Goal: Information Seeking & Learning: Learn about a topic

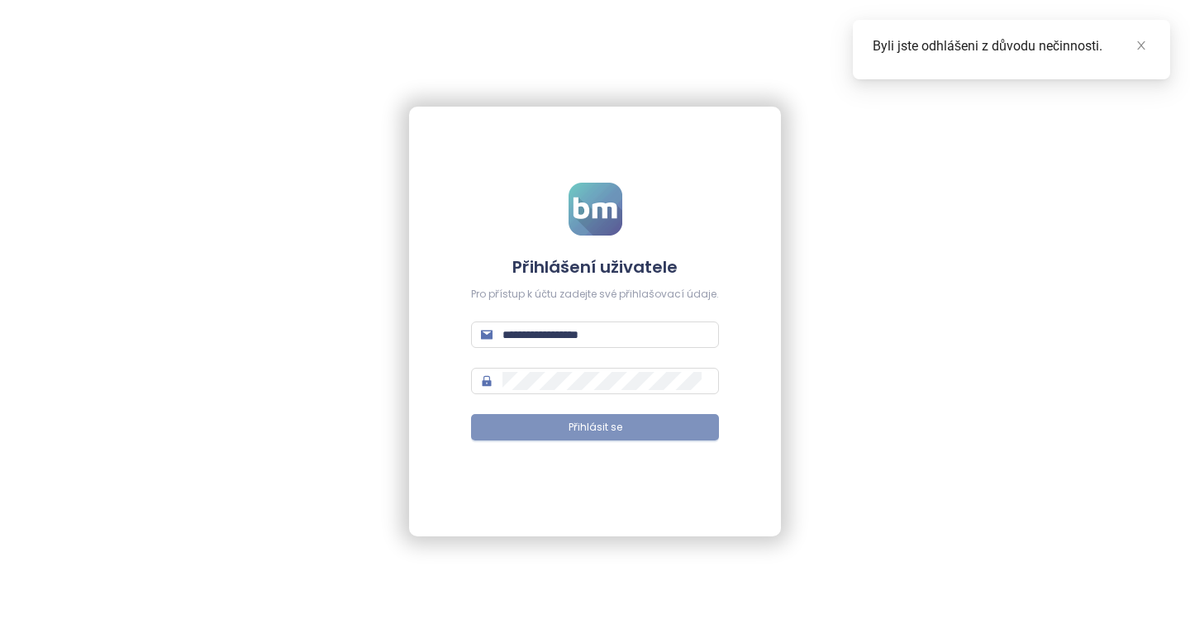
click at [537, 434] on button "Přihlásit se" at bounding box center [595, 427] width 248 height 26
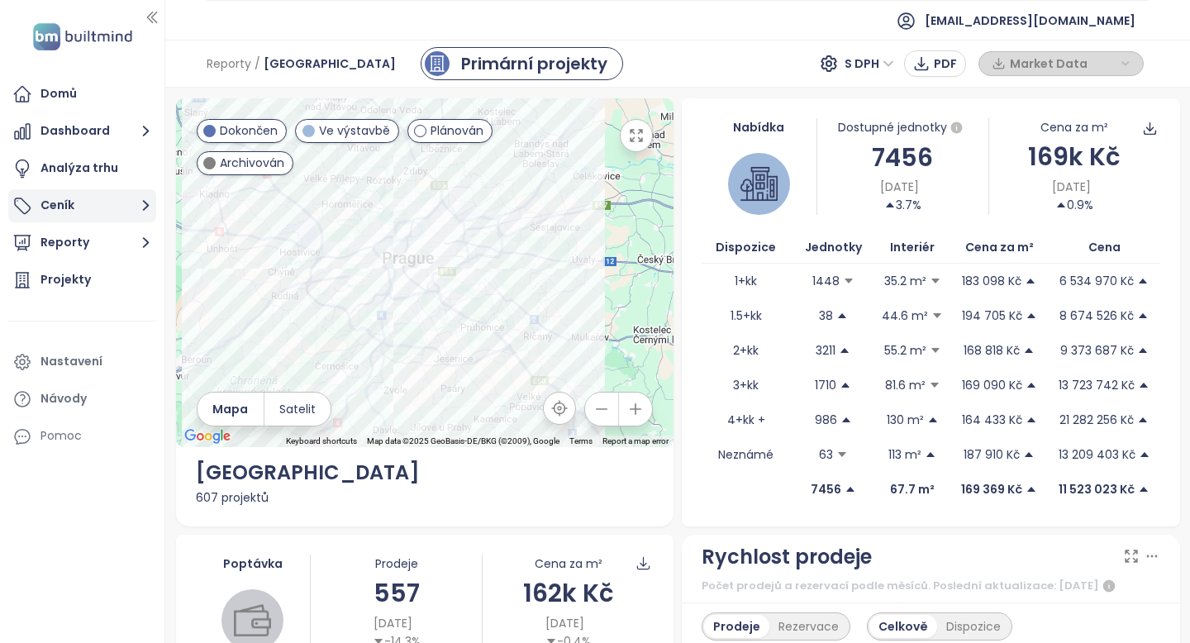
click at [107, 202] on button "Ceník" at bounding box center [82, 205] width 148 height 33
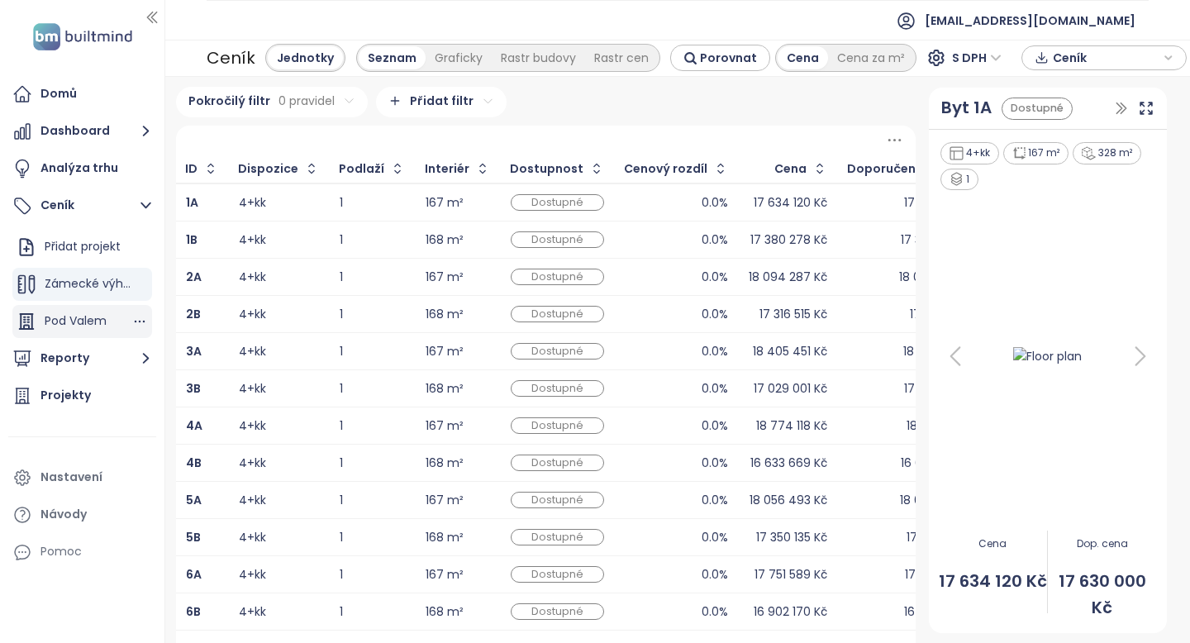
click at [92, 318] on span "Pod Valem" at bounding box center [76, 320] width 62 height 17
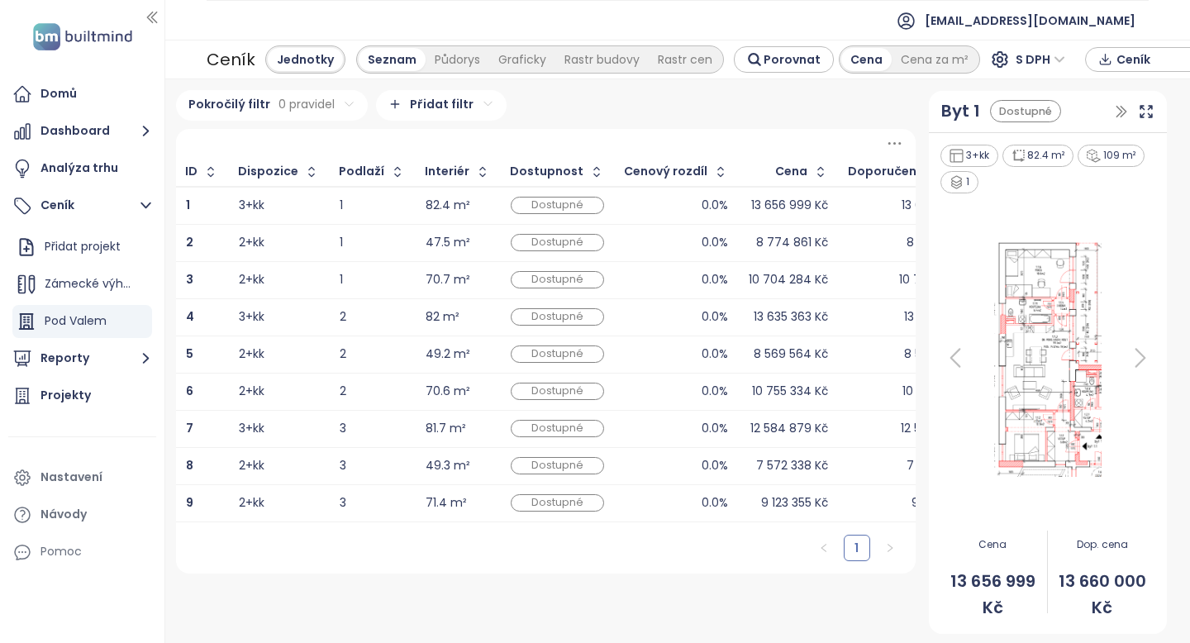
click at [254, 207] on div "3+kk" at bounding box center [252, 205] width 26 height 11
click at [901, 200] on div "13 656 999 Kč" at bounding box center [939, 205] width 77 height 11
click at [1091, 335] on img at bounding box center [1048, 358] width 144 height 248
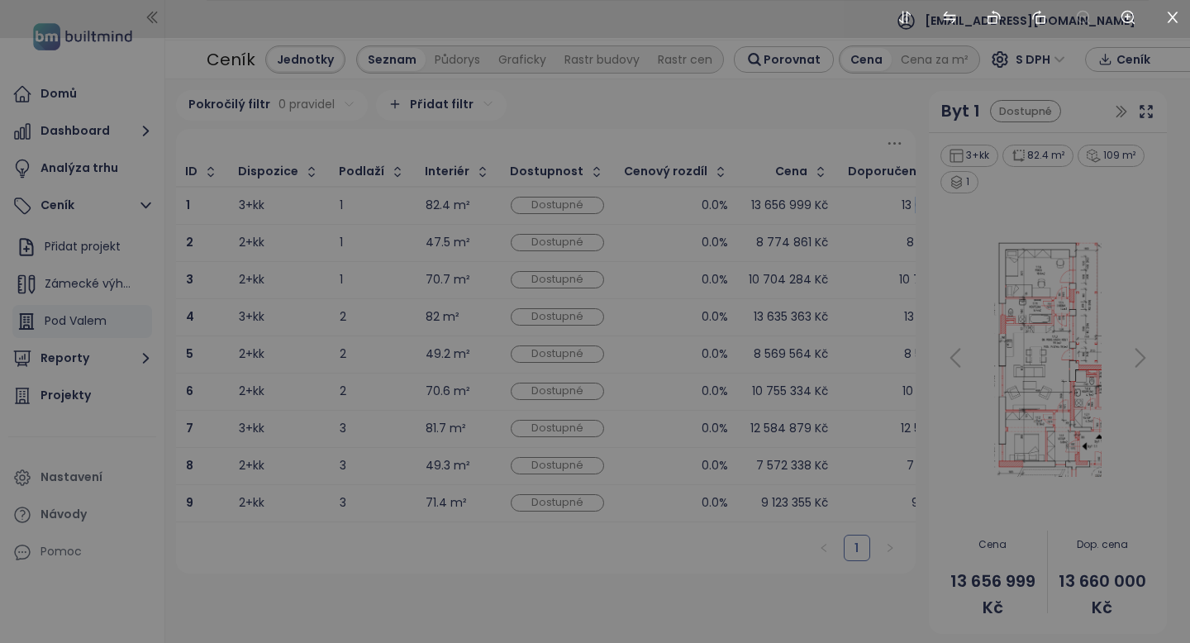
click at [1091, 335] on div at bounding box center [595, 321] width 1190 height 643
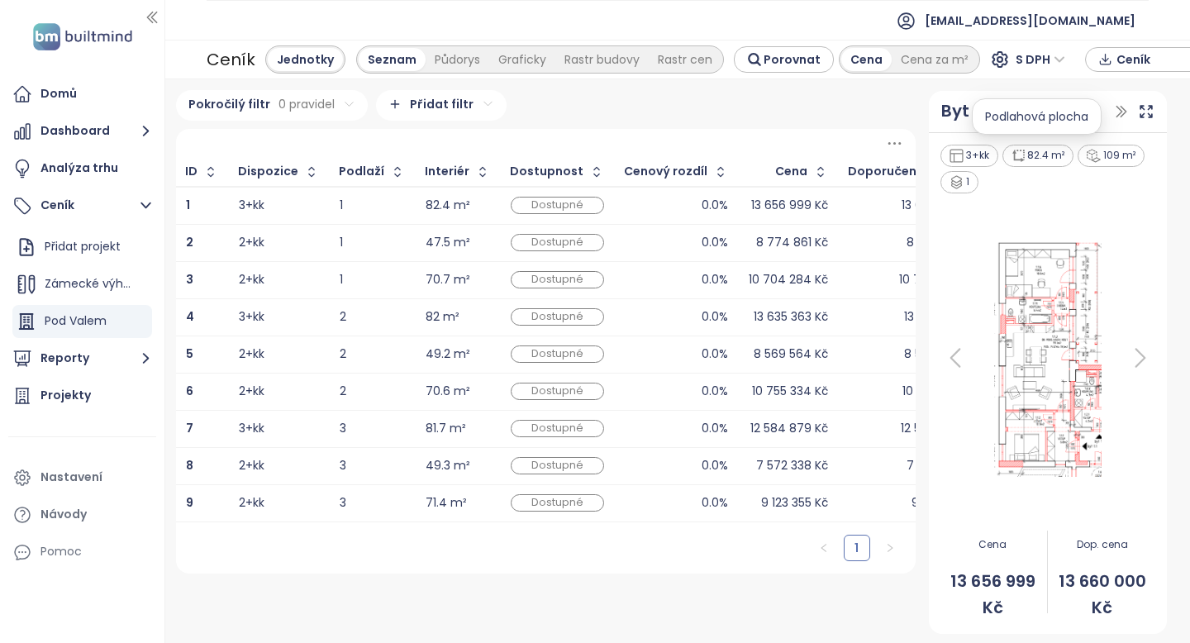
click at [1025, 158] on div "82.4 m²" at bounding box center [1038, 156] width 72 height 22
click at [1096, 150] on icon at bounding box center [1093, 156] width 14 height 14
click at [1148, 116] on icon at bounding box center [1146, 111] width 17 height 17
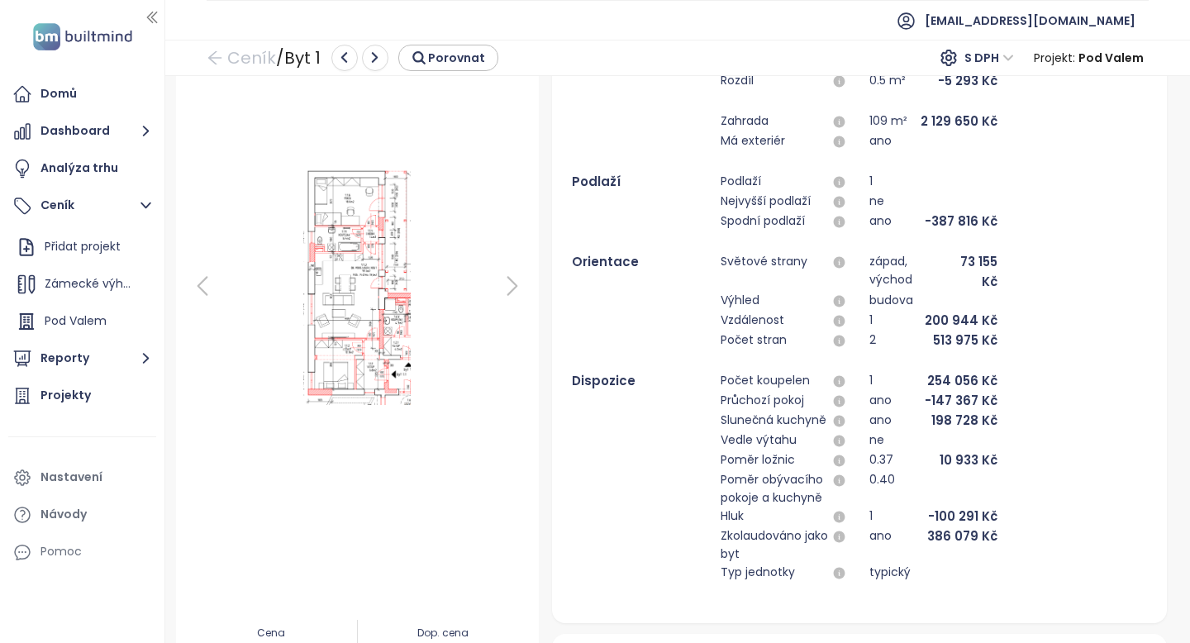
scroll to position [195, 0]
